Goal: Information Seeking & Learning: Learn about a topic

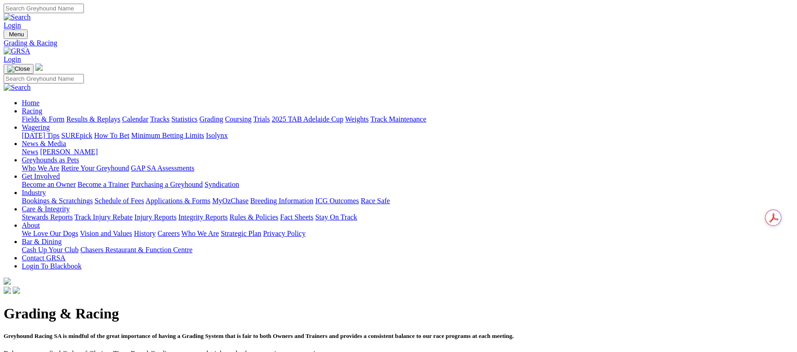
click at [64, 115] on link "Fields & Form" at bounding box center [43, 119] width 43 height 8
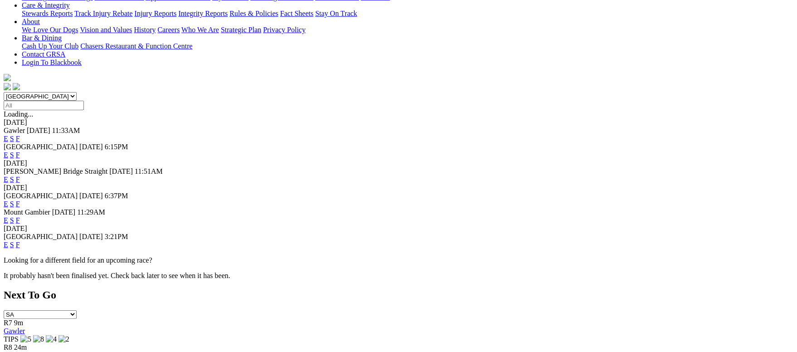
scroll to position [68, 0]
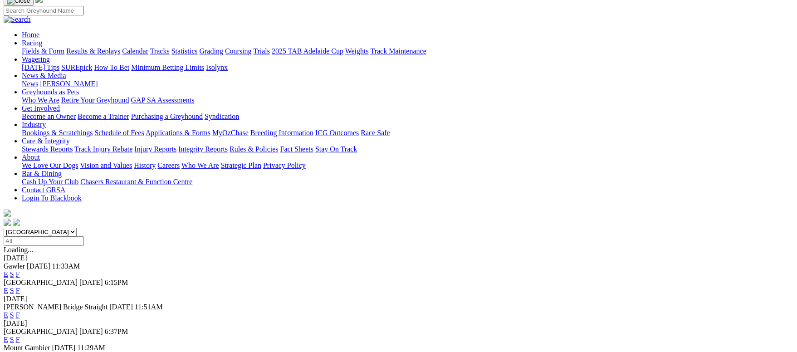
click at [20, 270] on link "F" at bounding box center [18, 274] width 4 height 8
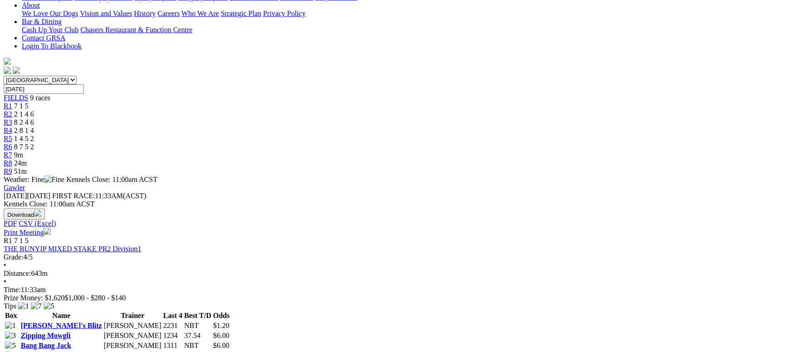
scroll to position [272, 0]
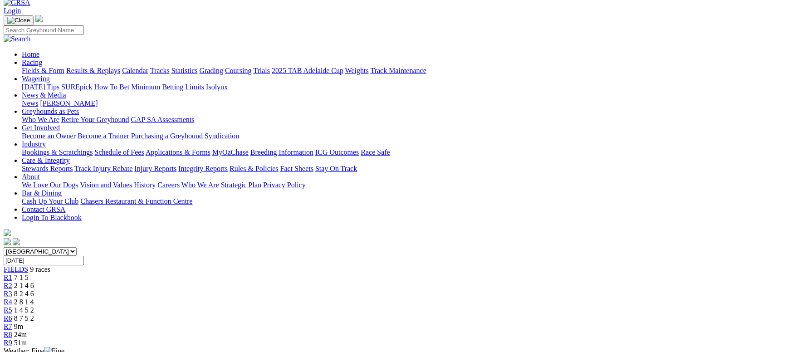
scroll to position [68, 0]
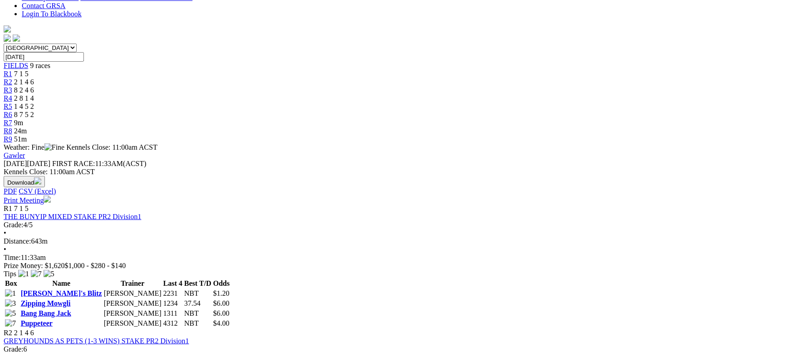
scroll to position [272, 0]
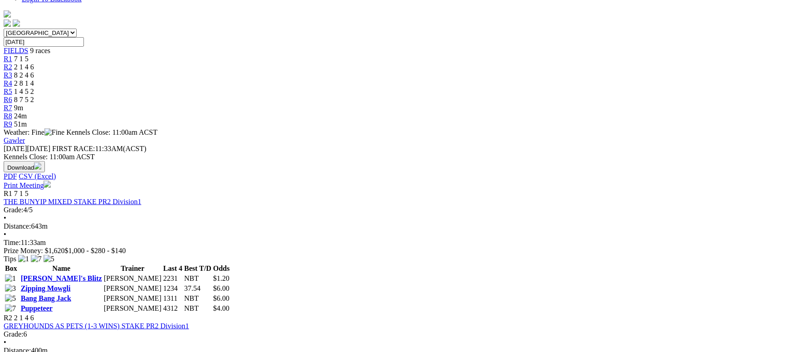
scroll to position [340, 0]
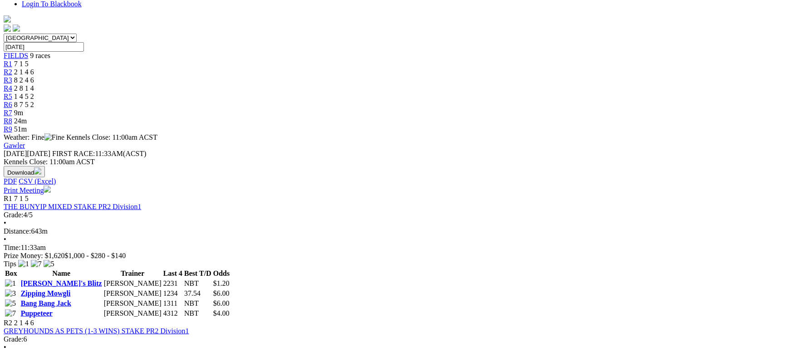
scroll to position [408, 0]
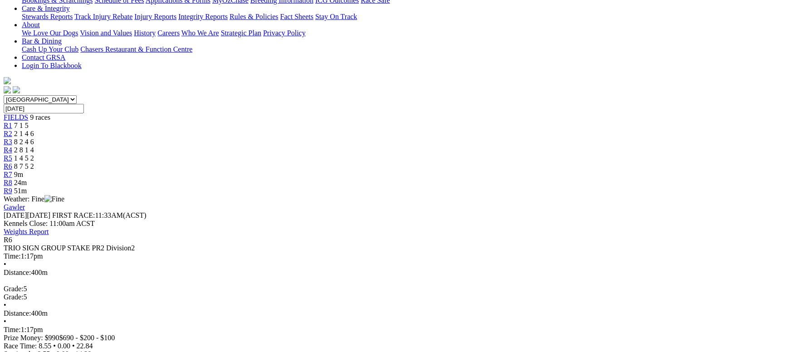
scroll to position [204, 0]
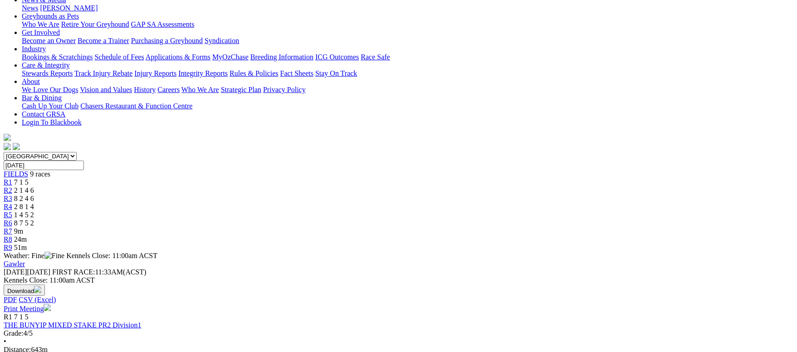
scroll to position [136, 0]
